Goal: Task Accomplishment & Management: Manage account settings

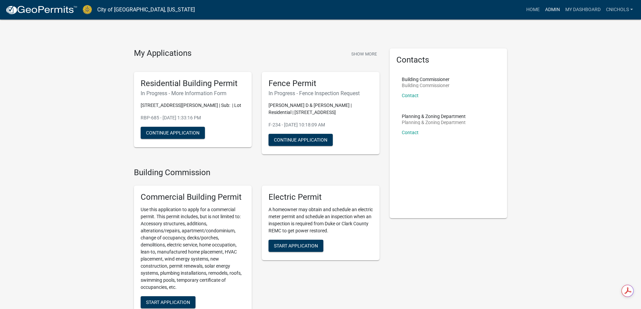
click at [554, 8] on link "Admin" at bounding box center [552, 9] width 20 height 13
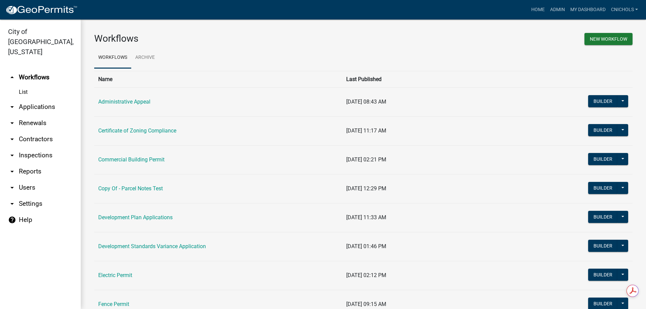
click at [36, 99] on link "arrow_drop_down Applications" at bounding box center [40, 107] width 81 height 16
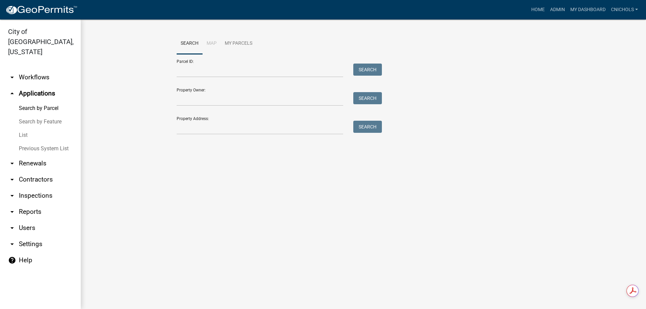
click at [27, 129] on link "List" at bounding box center [40, 135] width 81 height 13
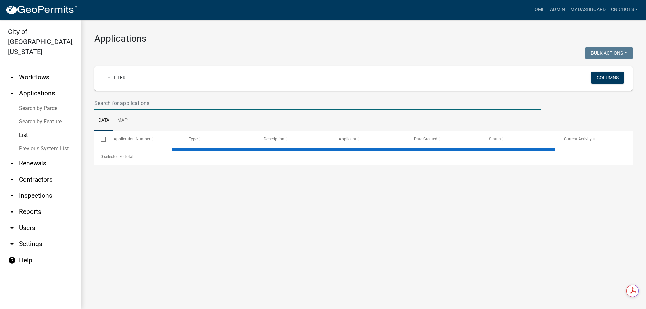
click at [109, 100] on input "text" at bounding box center [317, 103] width 447 height 14
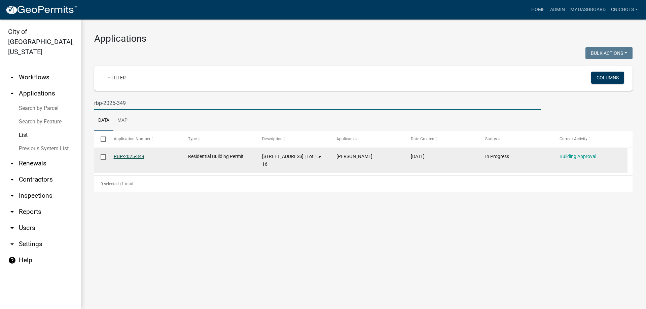
type input "rbp-2025-349"
click at [129, 154] on link "RBP-2025-349" at bounding box center [129, 156] width 31 height 5
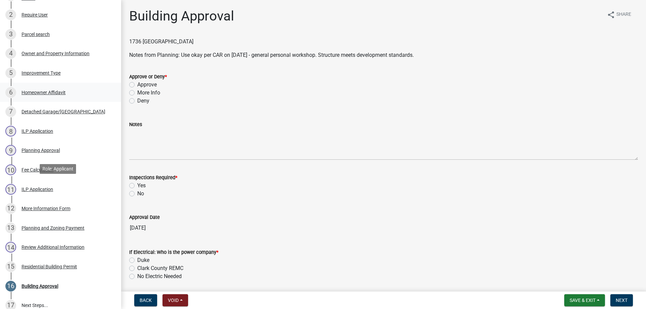
scroll to position [175, 0]
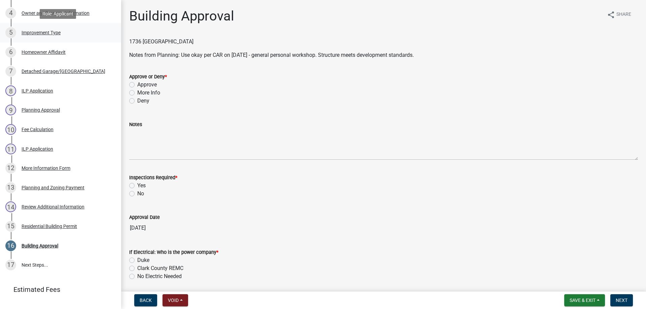
click at [41, 30] on div "Improvement Type" at bounding box center [41, 32] width 39 height 5
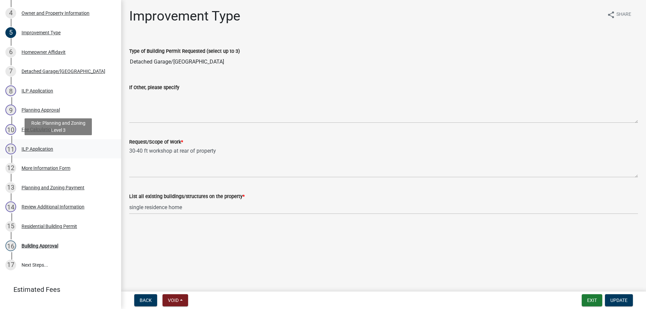
click at [31, 148] on div "ILP Application" at bounding box center [38, 149] width 32 height 5
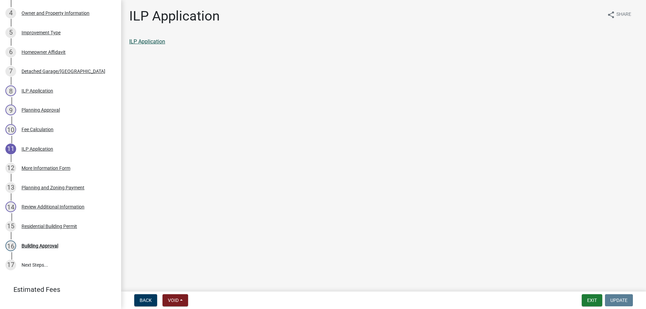
click at [146, 40] on link "ILP Application" at bounding box center [147, 41] width 36 height 6
click at [589, 299] on button "Exit" at bounding box center [592, 300] width 21 height 12
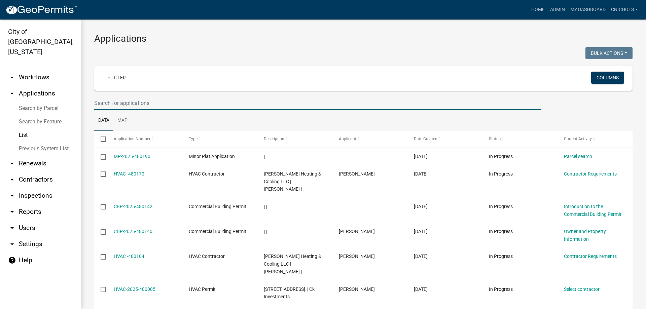
click at [103, 102] on input "text" at bounding box center [317, 103] width 447 height 14
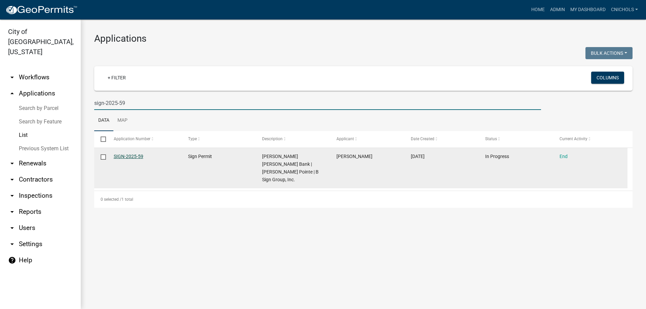
type input "sign-2025-59"
click at [137, 156] on link "SIGN-2025-59" at bounding box center [129, 156] width 30 height 5
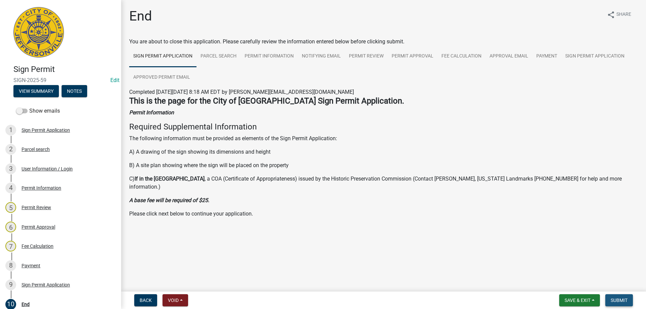
click at [623, 302] on span "Submit" at bounding box center [619, 300] width 17 height 5
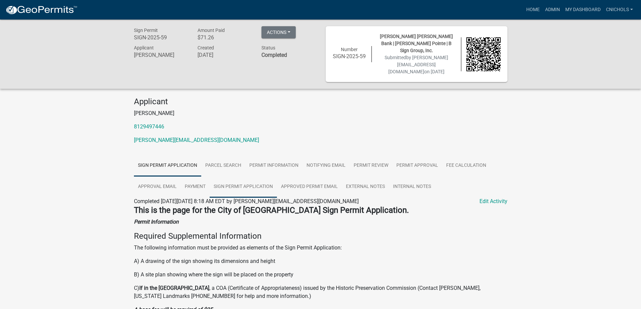
click at [233, 179] on link "Sign Permit Application" at bounding box center [243, 187] width 67 height 22
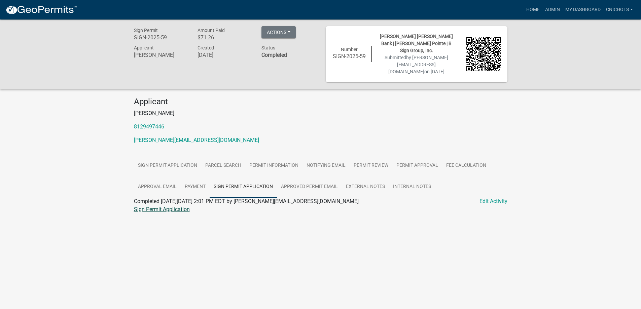
click at [174, 206] on link "Sign Permit Application" at bounding box center [162, 209] width 56 height 6
click at [554, 8] on link "Admin" at bounding box center [552, 9] width 20 height 13
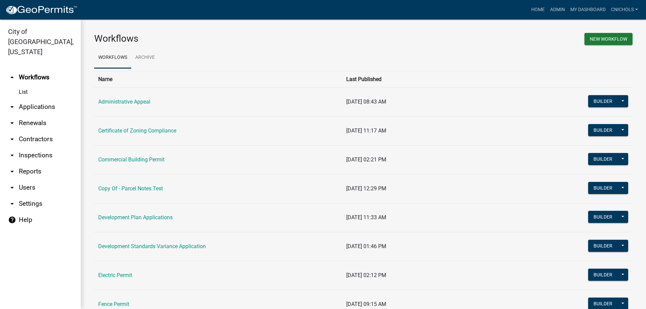
click at [42, 99] on link "arrow_drop_down Applications" at bounding box center [40, 107] width 81 height 16
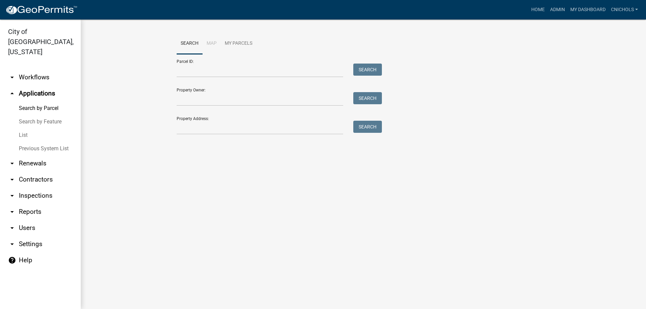
click at [23, 129] on link "List" at bounding box center [40, 135] width 81 height 13
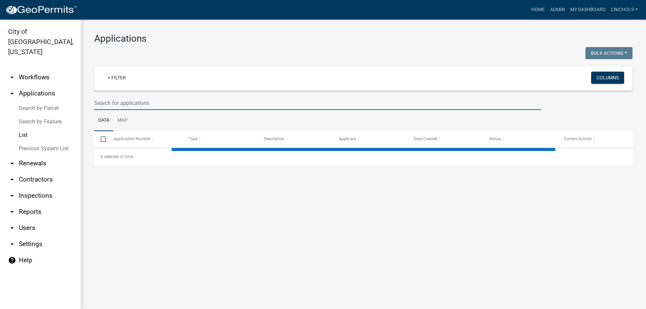
click at [109, 100] on input "text" at bounding box center [317, 103] width 447 height 14
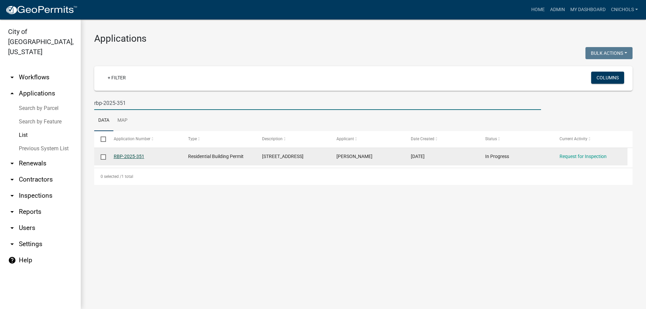
type input "rbp-2025-351"
click at [135, 157] on link "RBP-2025-351" at bounding box center [129, 156] width 31 height 5
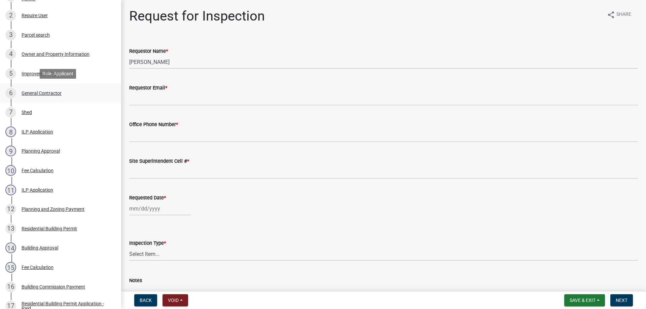
scroll to position [135, 0]
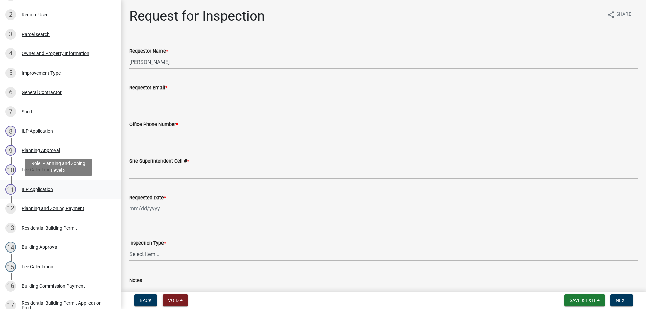
click at [34, 188] on div "ILP Application" at bounding box center [38, 189] width 32 height 5
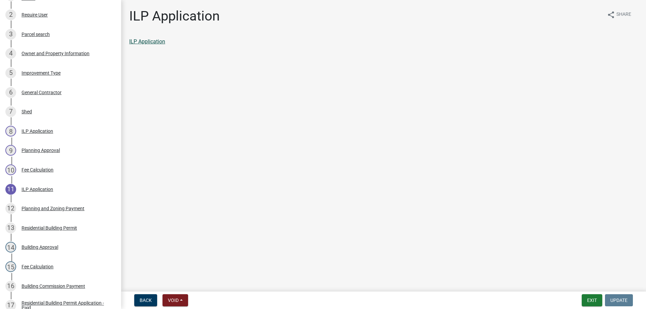
click at [150, 41] on link "ILP Application" at bounding box center [147, 41] width 36 height 6
click at [592, 301] on button "Exit" at bounding box center [592, 300] width 21 height 12
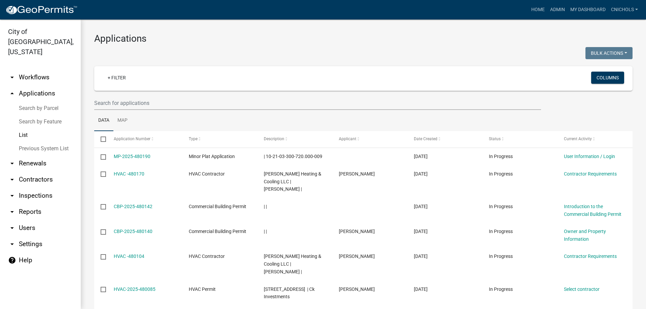
click at [24, 129] on link "List" at bounding box center [40, 135] width 81 height 13
click at [124, 101] on input "text" at bounding box center [317, 103] width 447 height 14
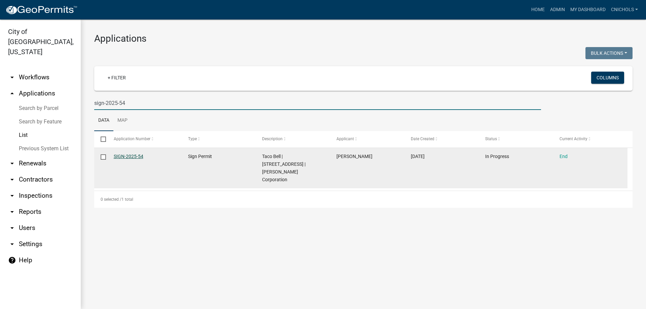
type input "sign-2025-54"
click at [133, 156] on link "SIGN-2025-54" at bounding box center [129, 156] width 30 height 5
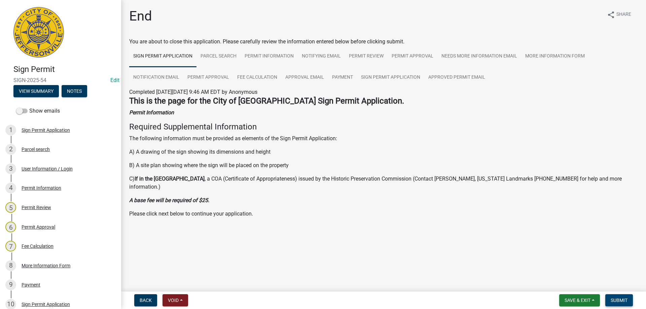
click at [627, 299] on span "Submit" at bounding box center [619, 300] width 17 height 5
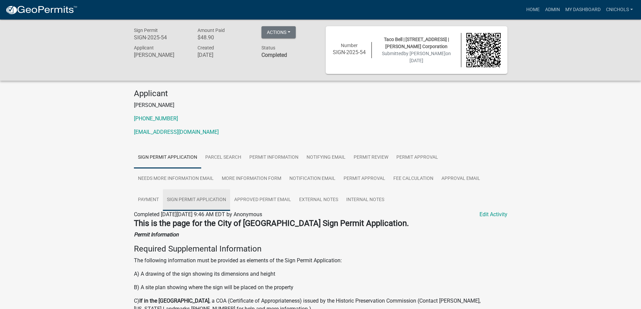
click at [201, 197] on link "Sign Permit Application" at bounding box center [196, 200] width 67 height 22
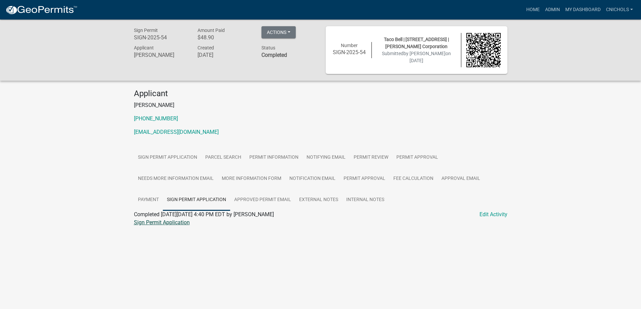
click at [168, 223] on link "Sign Permit Application" at bounding box center [162, 222] width 56 height 6
click at [552, 7] on link "Admin" at bounding box center [552, 9] width 20 height 13
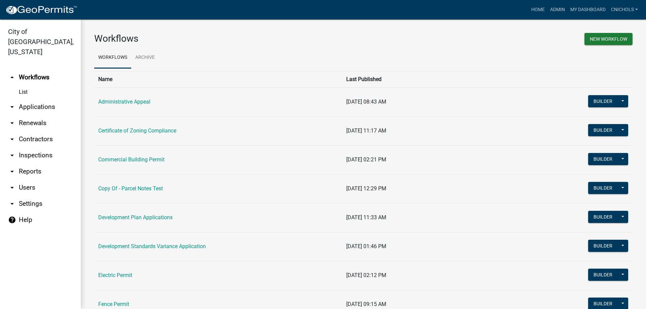
click at [23, 163] on link "arrow_drop_down Reports" at bounding box center [40, 171] width 81 height 16
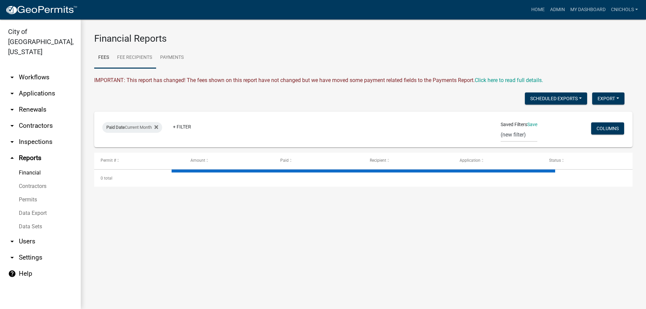
drag, startPoint x: 126, startPoint y: 54, endPoint x: 129, endPoint y: 59, distance: 5.7
click at [127, 54] on link "Fee Recipients" at bounding box center [134, 58] width 43 height 22
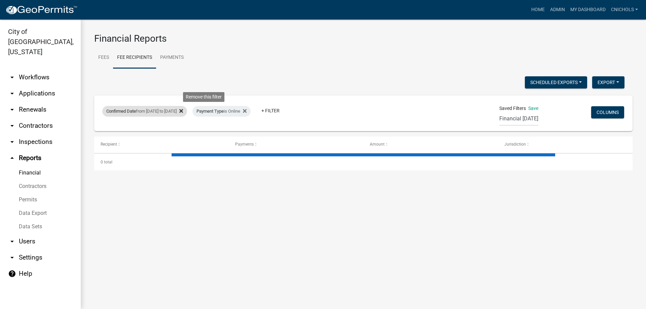
click at [183, 111] on icon at bounding box center [181, 111] width 4 height 4
click at [155, 109] on icon at bounding box center [155, 110] width 4 height 5
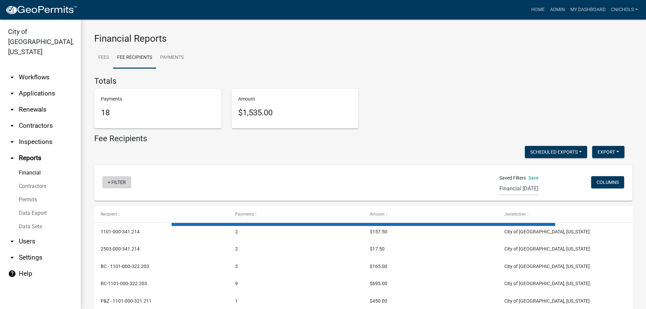
click at [119, 182] on link "+ Filter" at bounding box center [116, 182] width 29 height 12
click at [110, 249] on li "Confirmed Date" at bounding box center [118, 249] width 62 height 15
click at [130, 209] on select "[DATE] [DATE] Current Week Previous Week Current Month Last Month Current Calen…" at bounding box center [147, 206] width 67 height 14
select select "custom"
click at [114, 199] on select "[DATE] [DATE] Current Week Previous Week Current Month Last Month Current Calen…" at bounding box center [147, 206] width 67 height 14
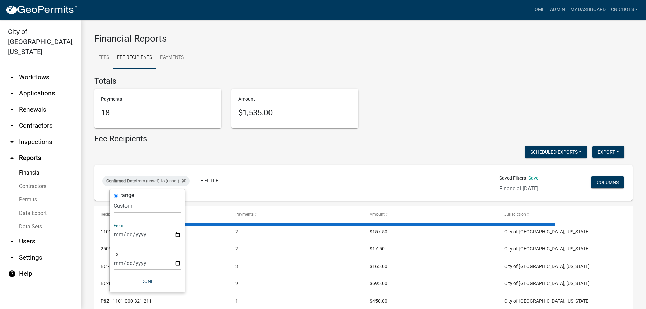
click at [176, 234] on input "date" at bounding box center [147, 235] width 67 height 14
type input "[DATE]"
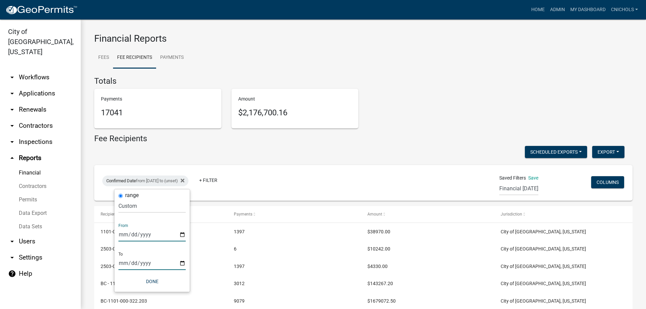
click at [182, 264] on input "date" at bounding box center [151, 263] width 67 height 14
type input "[DATE]"
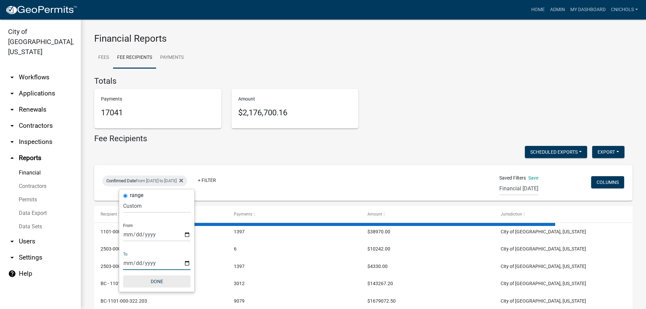
click at [159, 279] on button "Done" at bounding box center [156, 282] width 67 height 12
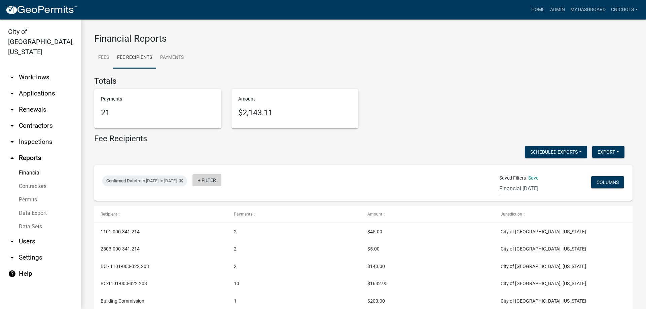
click at [221, 178] on link "+ Filter" at bounding box center [206, 180] width 29 height 12
click at [222, 230] on li "Payment Type" at bounding box center [233, 231] width 62 height 15
click at [217, 208] on select "Select an option Online CreditCardPOS Check Cash" at bounding box center [237, 206] width 67 height 14
select select "Online"
click at [213, 199] on select "Select an option Online CreditCardPOS Check Cash" at bounding box center [237, 206] width 67 height 14
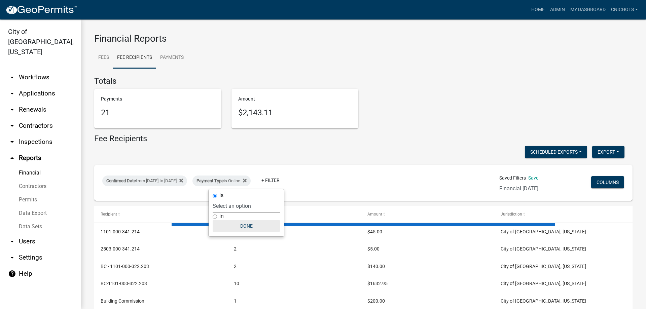
click at [248, 223] on button "Done" at bounding box center [246, 226] width 67 height 12
